Goal: Task Accomplishment & Management: Complete application form

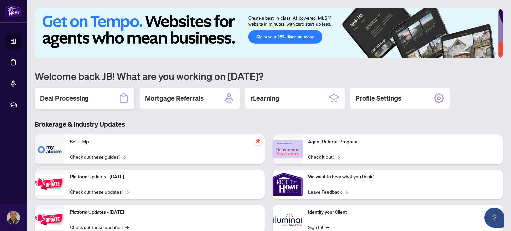
click at [55, 98] on h2 "Deal Processing" at bounding box center [64, 98] width 49 height 9
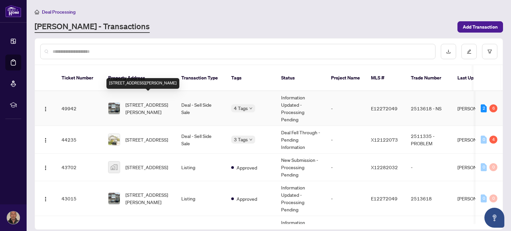
click at [133, 104] on span "[STREET_ADDRESS][PERSON_NAME]" at bounding box center [147, 108] width 45 height 15
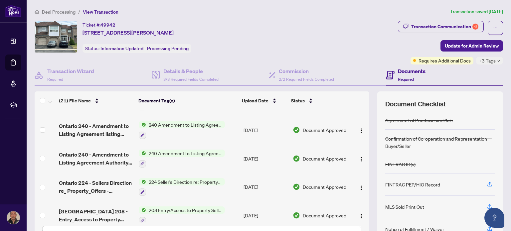
scroll to position [47, 0]
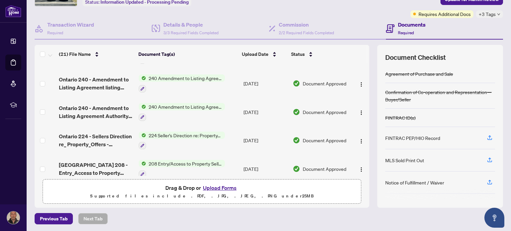
click at [210, 187] on button "Upload Forms" at bounding box center [220, 188] width 38 height 9
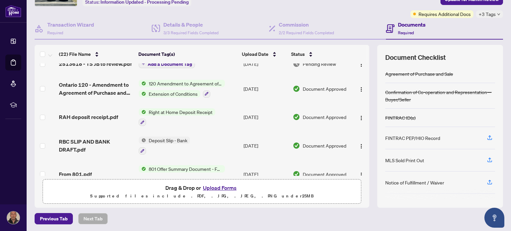
scroll to position [0, 0]
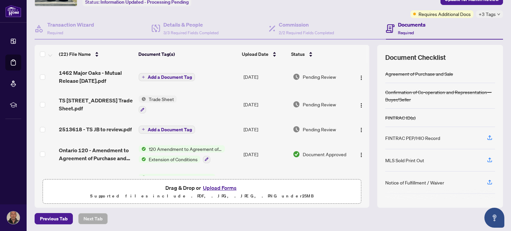
click at [178, 76] on span "Add a Document Tag" at bounding box center [170, 77] width 44 height 5
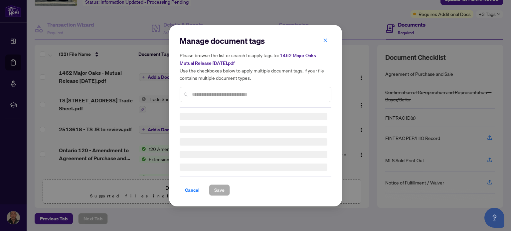
click at [205, 92] on div "Manage document tags Please browse the list or search to apply tags to: 1462 Ma…" at bounding box center [256, 72] width 152 height 72
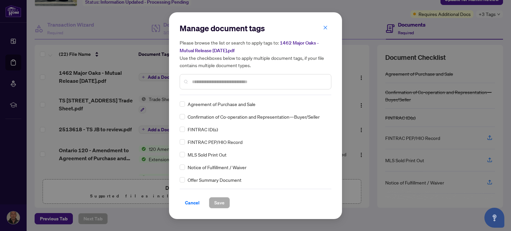
click at [206, 79] on input "text" at bounding box center [259, 81] width 134 height 7
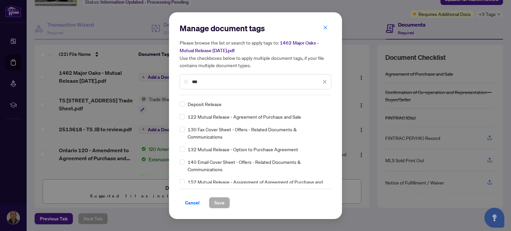
type input "***"
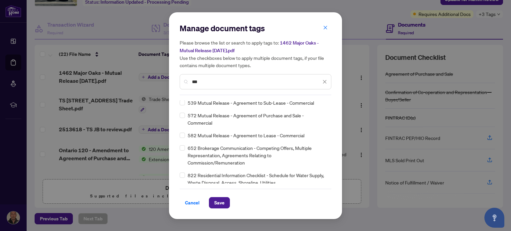
scroll to position [134, 0]
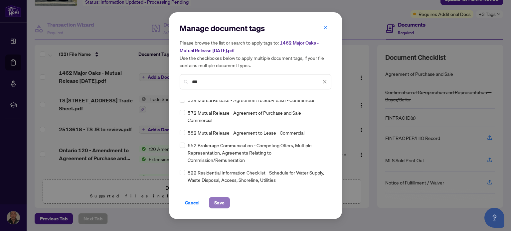
click at [218, 201] on span "Save" at bounding box center [219, 203] width 10 height 11
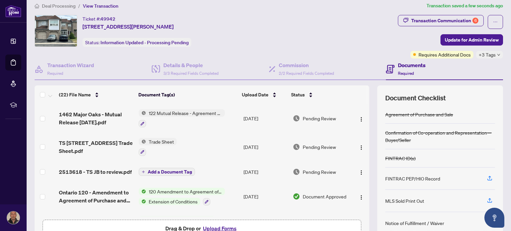
scroll to position [0, 0]
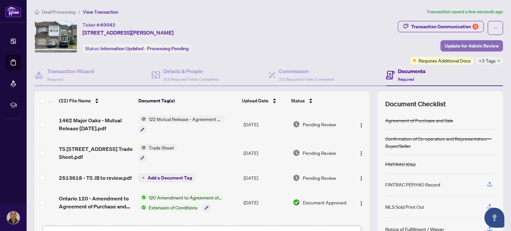
click at [463, 44] on span "Update for Admin Review" at bounding box center [472, 46] width 54 height 11
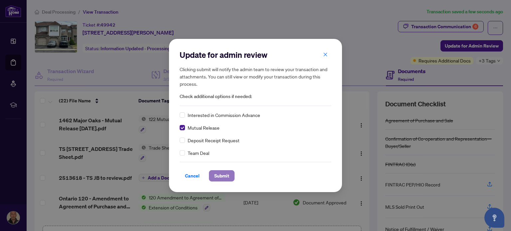
click at [224, 178] on span "Submit" at bounding box center [221, 176] width 15 height 11
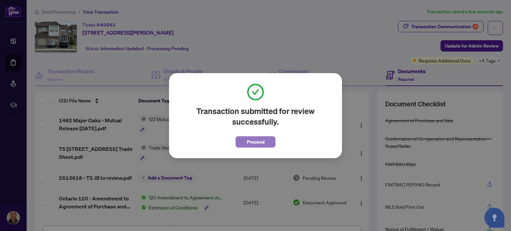
click at [249, 142] on span "Proceed" at bounding box center [256, 142] width 18 height 11
